Goal: Task Accomplishment & Management: Use online tool/utility

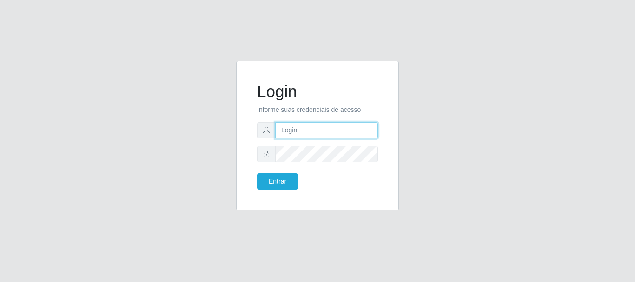
click at [322, 133] on input "text" at bounding box center [326, 130] width 103 height 16
type input "[EMAIL_ADDRESS][DOMAIN_NAME]"
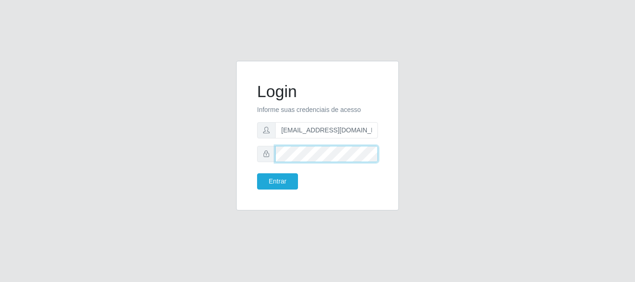
click at [257, 173] on button "Entrar" at bounding box center [277, 181] width 41 height 16
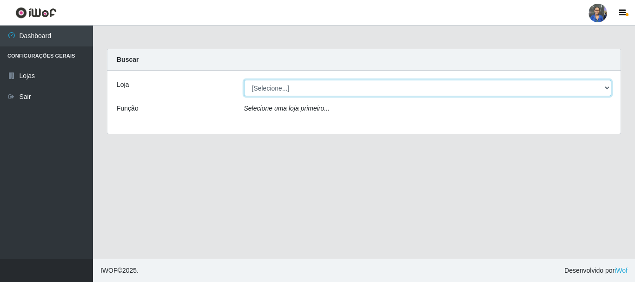
click at [280, 89] on select "[Selecione...] SuperFácil Atacado - Rodoviária" at bounding box center [428, 88] width 368 height 16
select select "400"
click at [244, 80] on select "[Selecione...] SuperFácil Atacado - Rodoviária" at bounding box center [428, 88] width 368 height 16
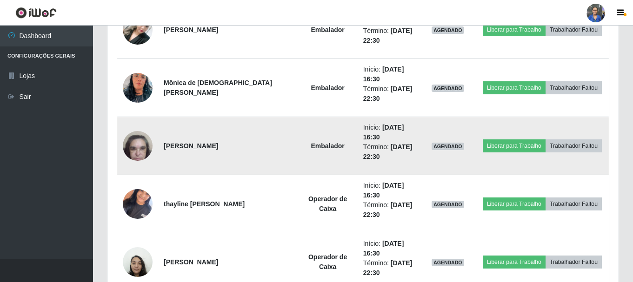
scroll to position [744, 0]
